Goal: Transaction & Acquisition: Subscribe to service/newsletter

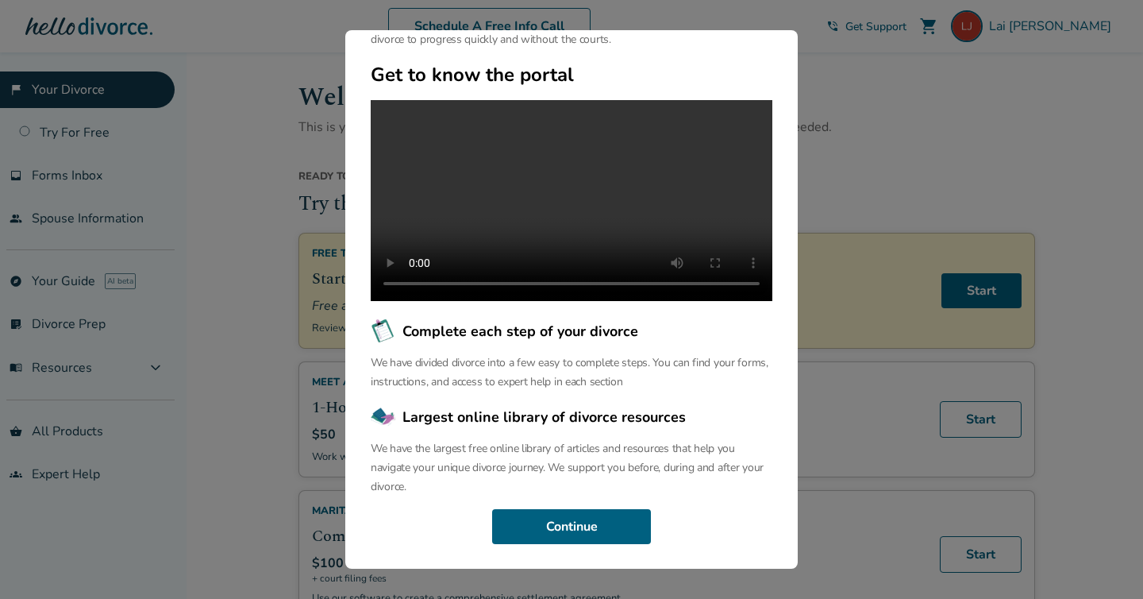
scroll to position [119, 0]
click at [523, 524] on button "Continue" at bounding box center [571, 526] width 159 height 35
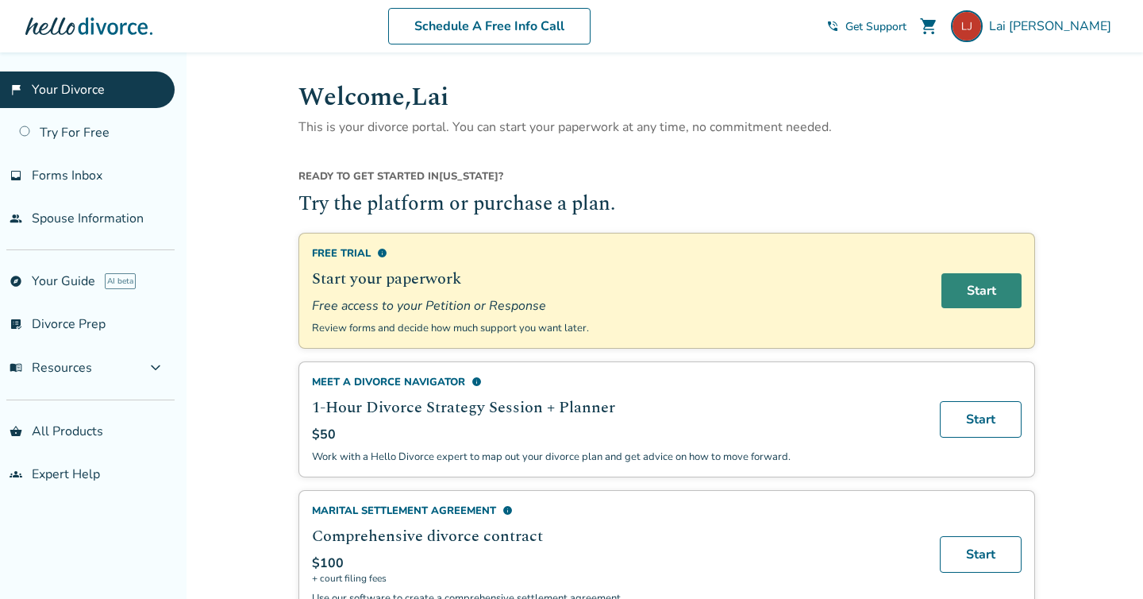
click at [974, 291] on link "Start" at bounding box center [981, 290] width 80 height 35
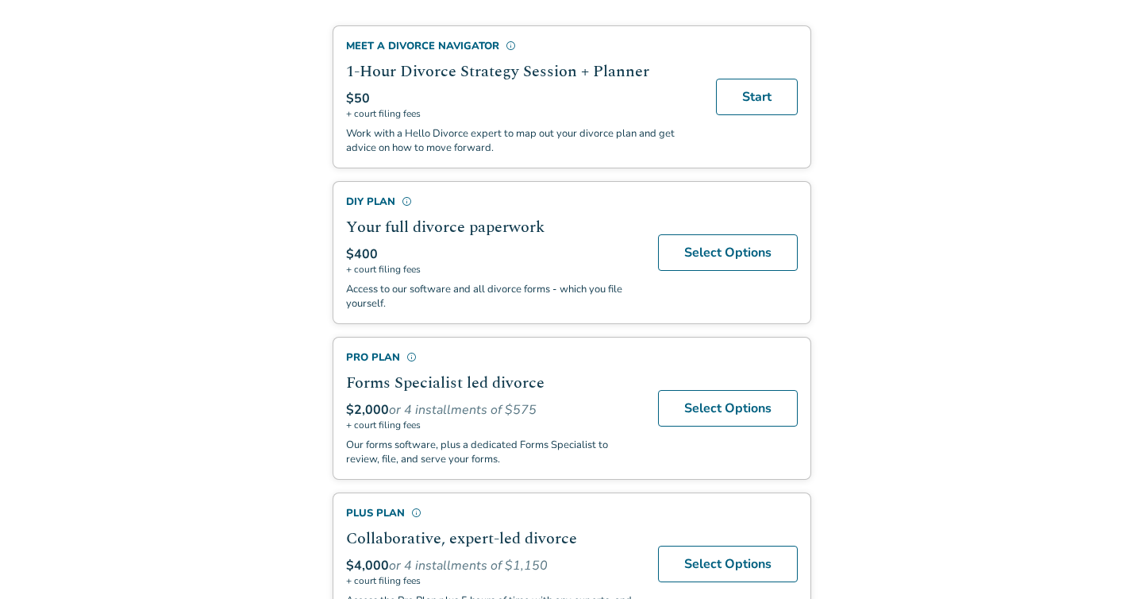
scroll to position [444, 0]
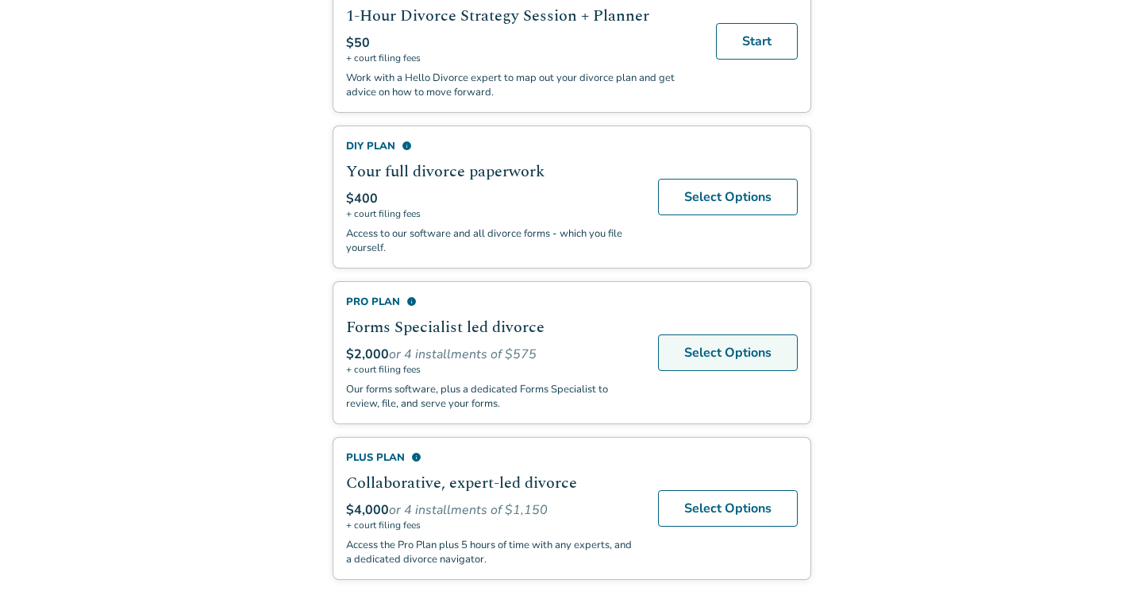
click at [735, 348] on link "Select Options" at bounding box center [728, 352] width 140 height 37
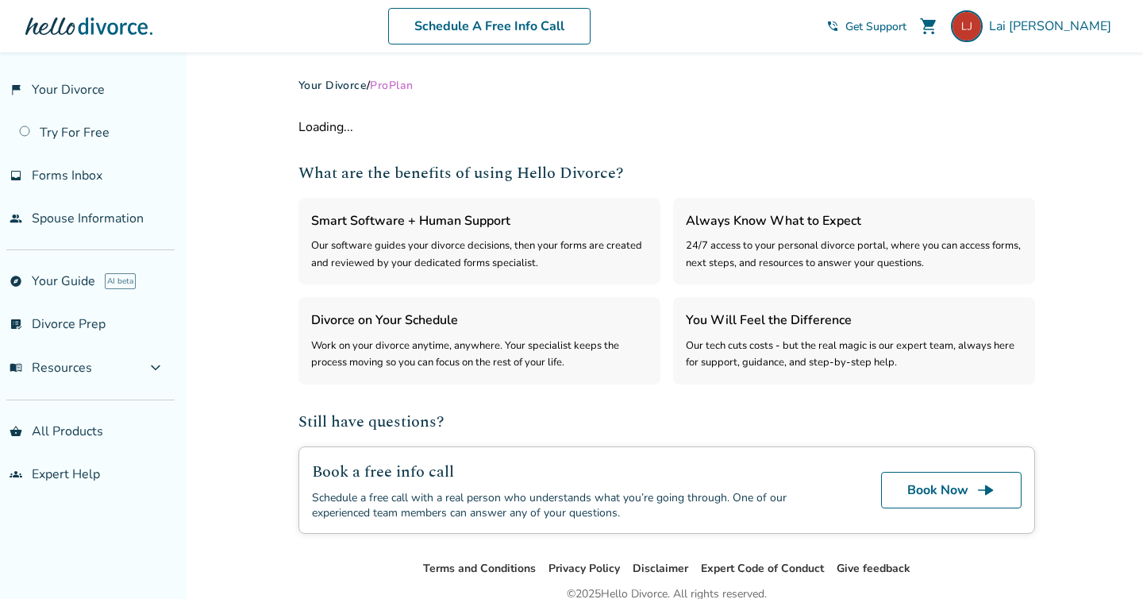
select select "***"
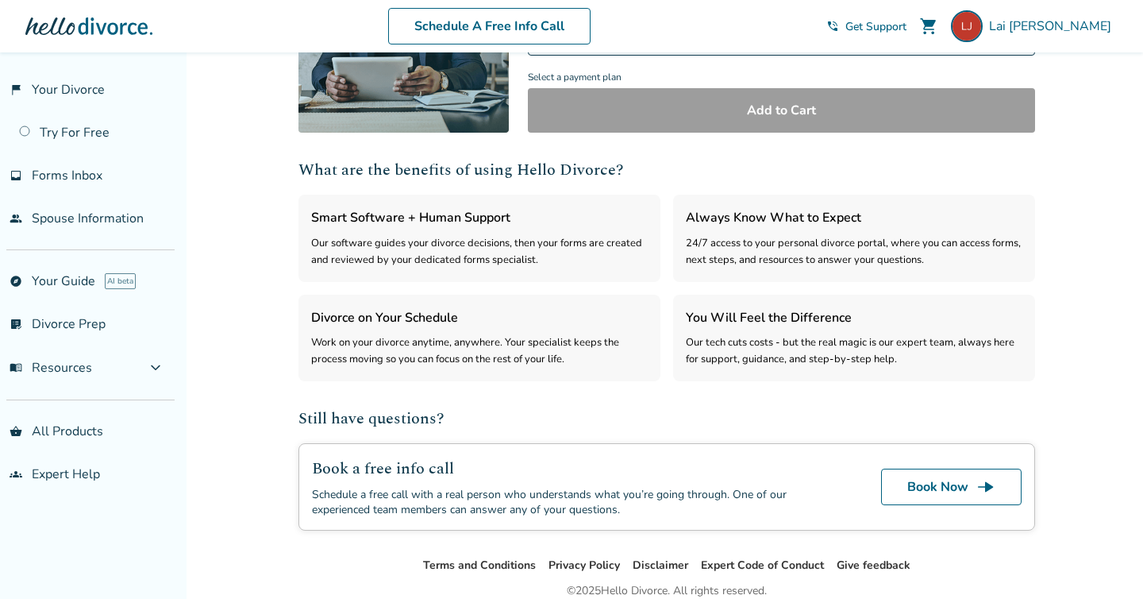
scroll to position [395, 0]
